Goal: Information Seeking & Learning: Check status

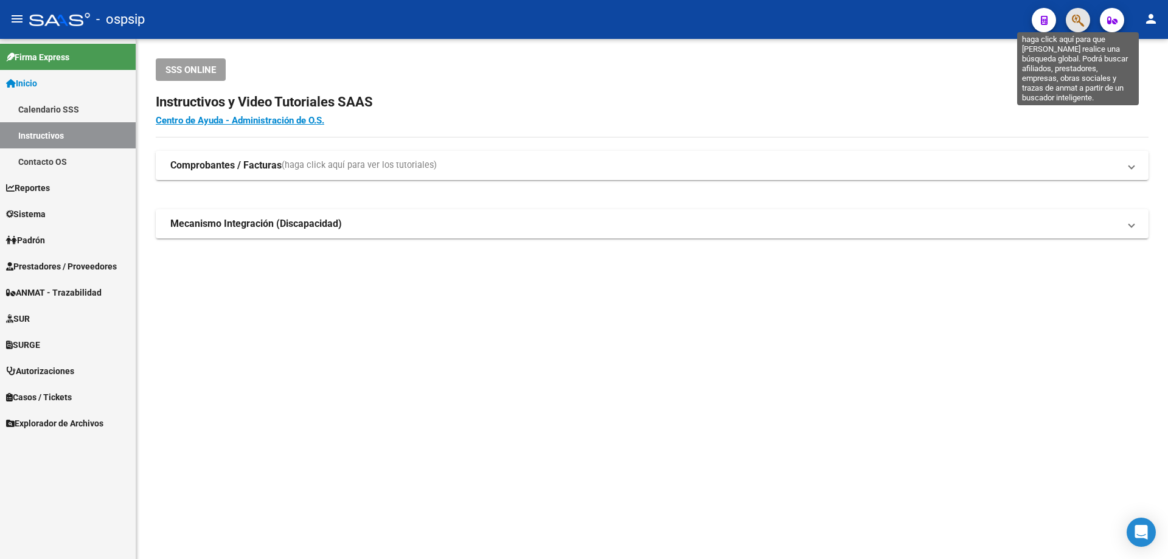
click at [1084, 17] on icon "button" at bounding box center [1078, 20] width 12 height 14
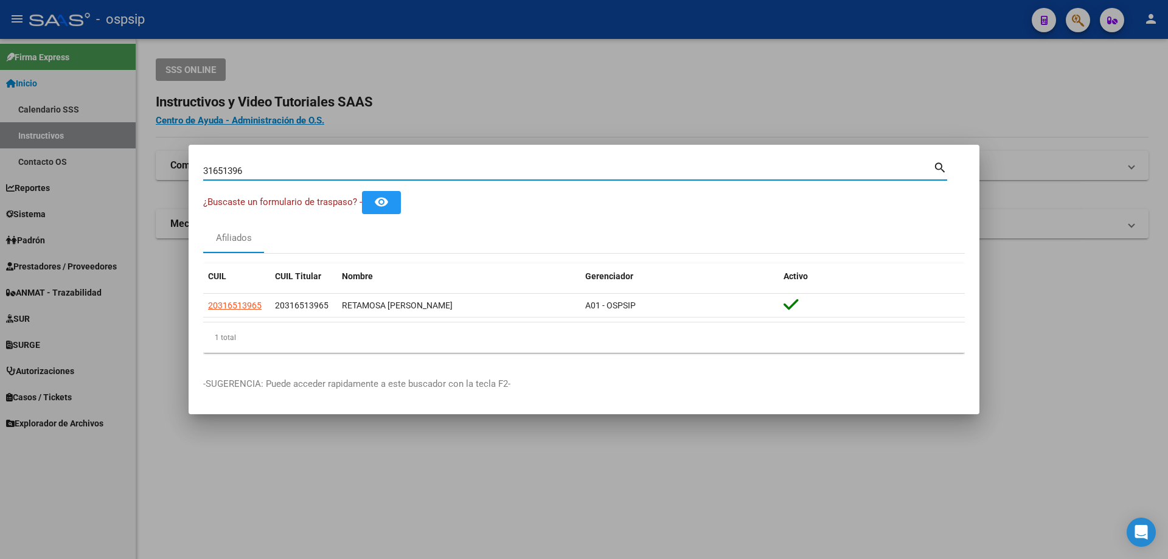
click at [227, 167] on input "31651396" at bounding box center [568, 170] width 730 height 11
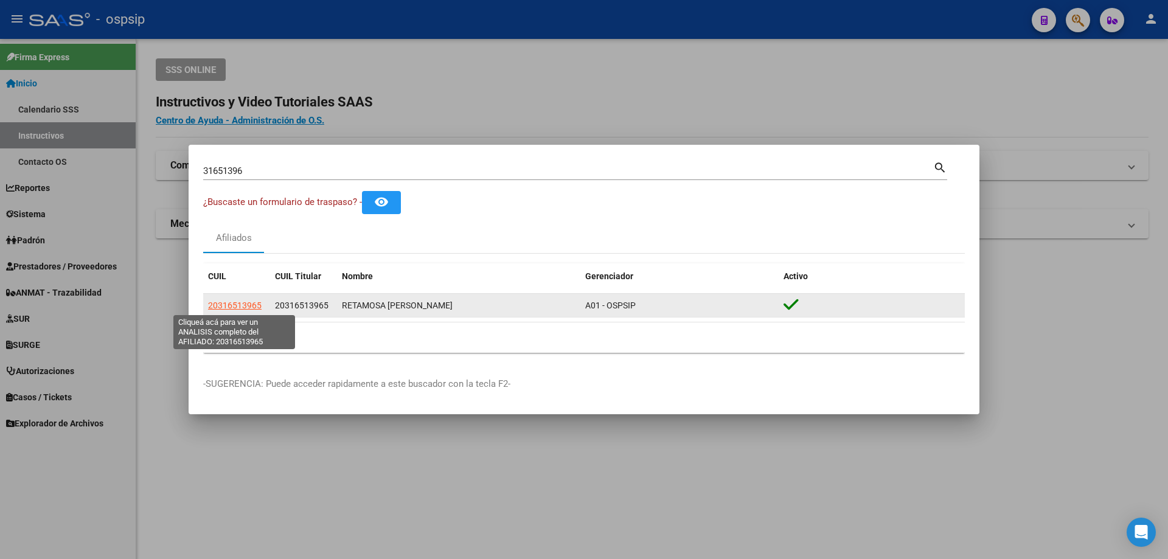
click at [243, 304] on span "20316513965" at bounding box center [235, 305] width 54 height 10
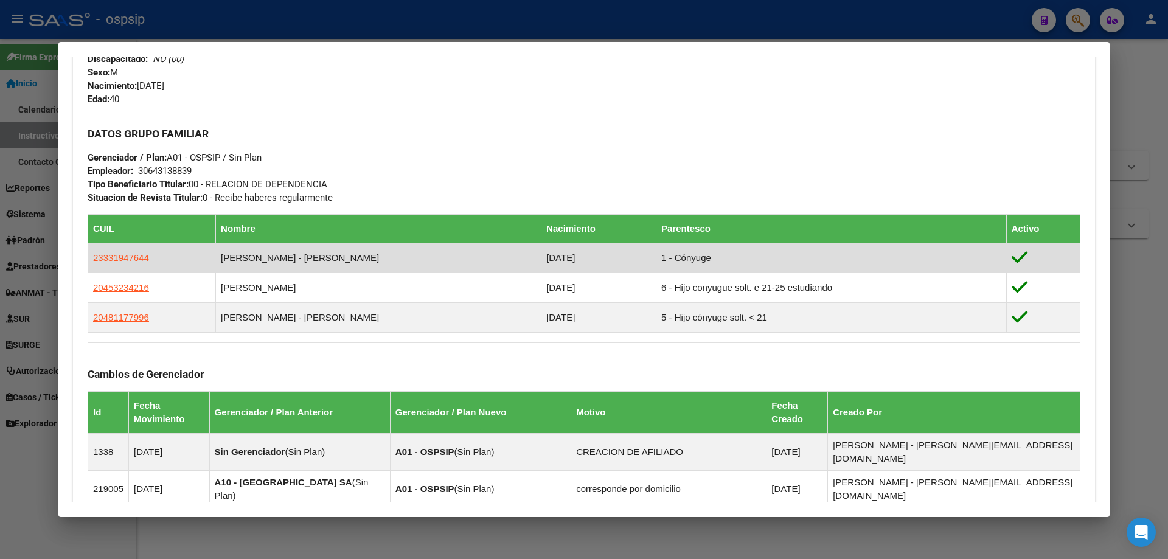
scroll to position [122, 0]
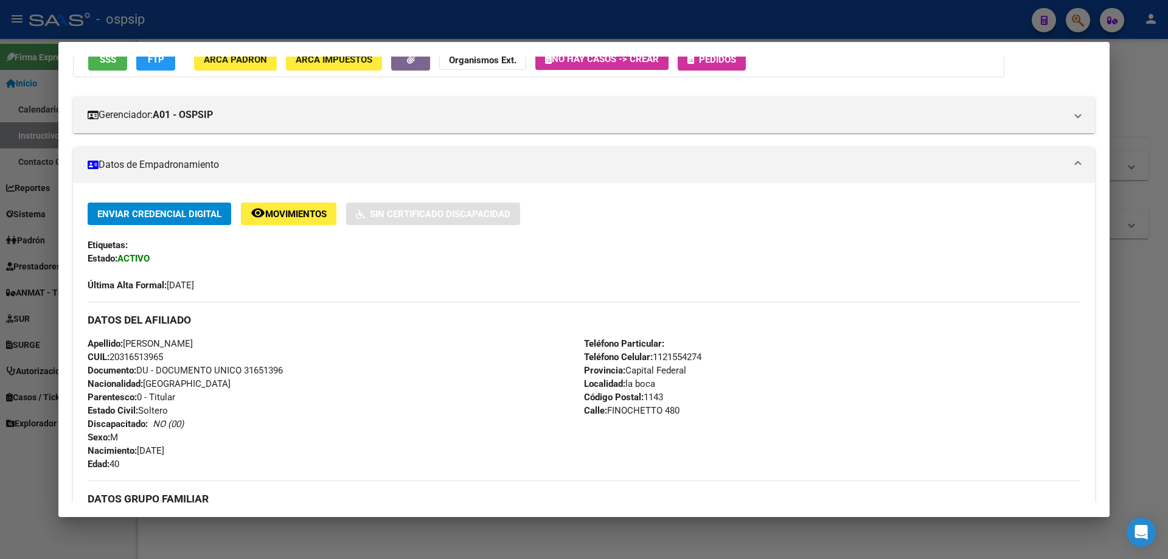
click at [257, 366] on span "Documento: DU - DOCUMENTO UNICO 31651396" at bounding box center [185, 370] width 195 height 11
copy span "31651396"
click at [250, 9] on div at bounding box center [584, 279] width 1168 height 559
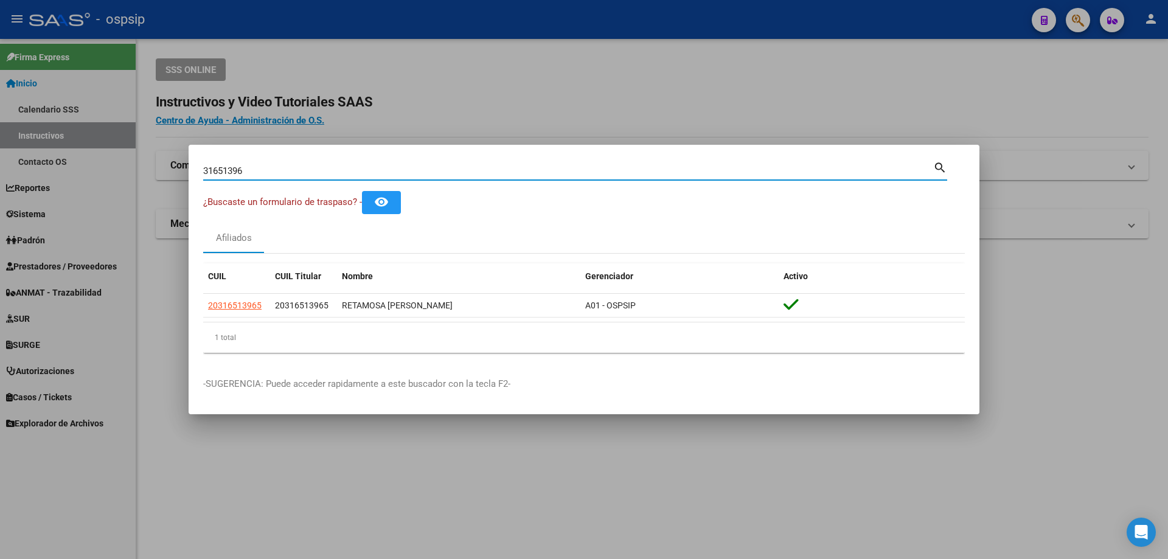
drag, startPoint x: 279, startPoint y: 171, endPoint x: 42, endPoint y: 125, distance: 241.6
click at [42, 125] on div "31651396 Buscar (apellido, dni, cuil, nro traspaso, cuit, obra social) search ¿…" at bounding box center [584, 279] width 1168 height 559
type input "12497874"
click at [221, 170] on input "12497874" at bounding box center [568, 170] width 730 height 11
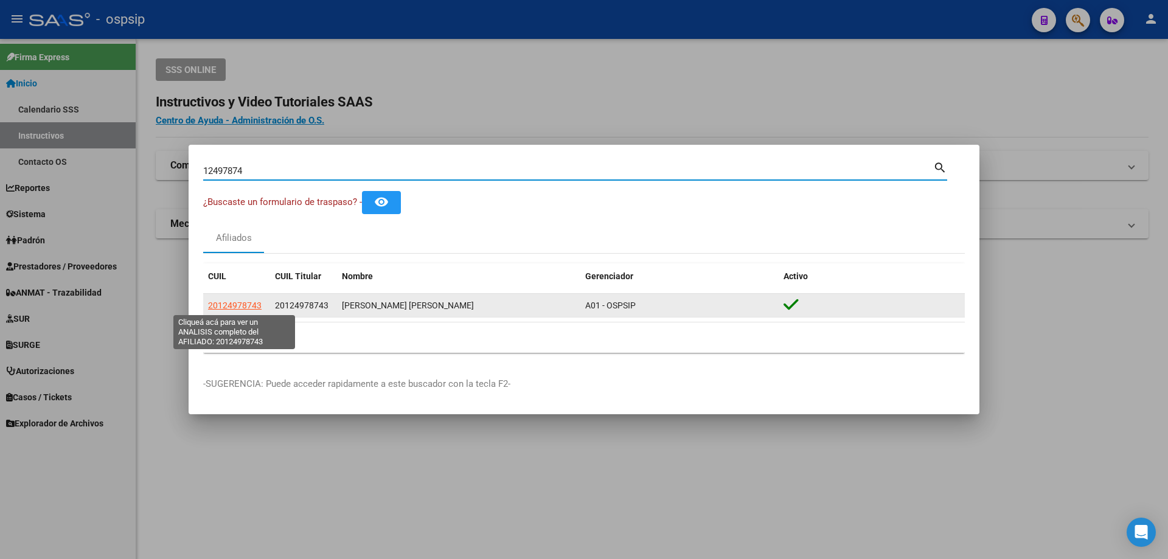
click at [255, 303] on span "20124978743" at bounding box center [235, 305] width 54 height 10
type textarea "20124978743"
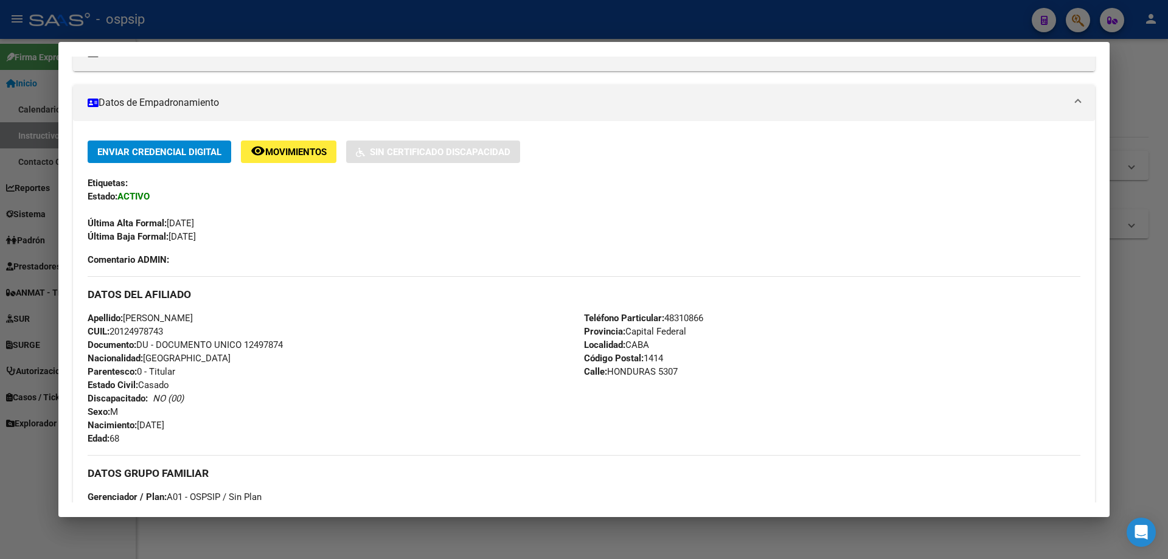
scroll to position [182, 0]
click at [318, 148] on span "Movimientos" at bounding box center [295, 153] width 61 height 11
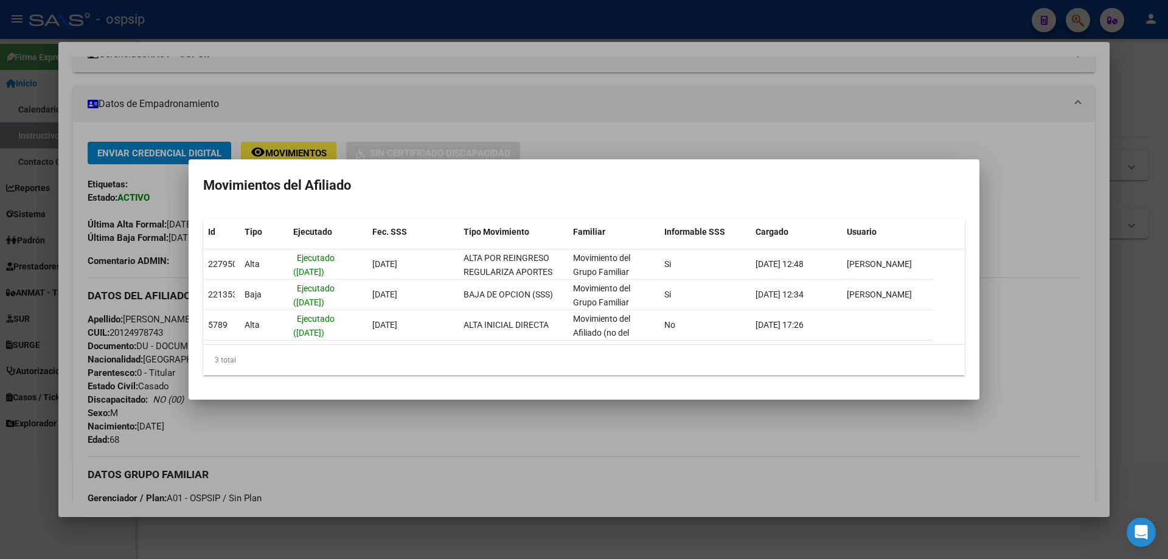
click at [658, 136] on div at bounding box center [584, 279] width 1168 height 559
